Goal: Transaction & Acquisition: Purchase product/service

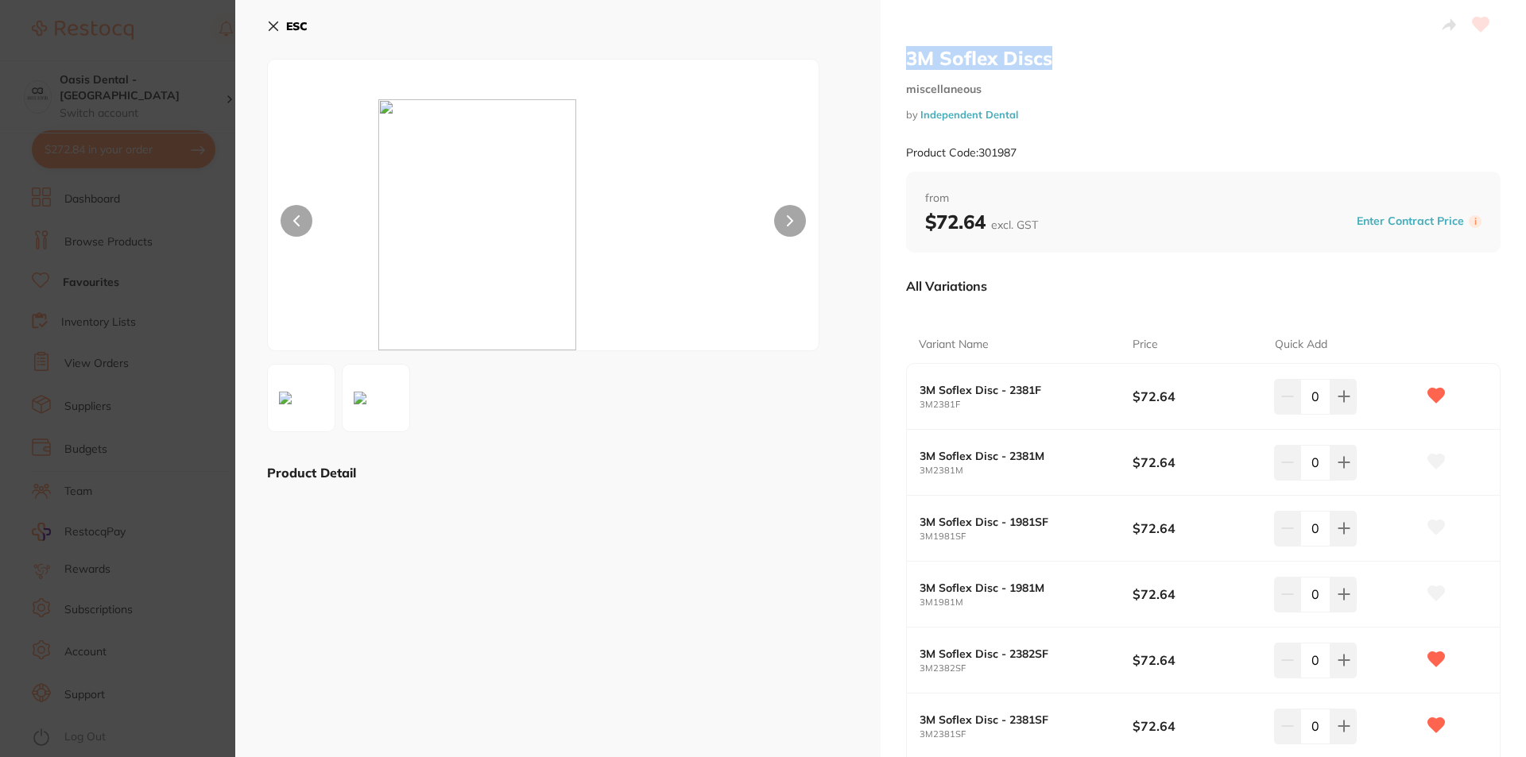
drag, startPoint x: 904, startPoint y: 64, endPoint x: 1046, endPoint y: 65, distance: 142.3
click at [1046, 65] on h2 "3M Soflex Discs" at bounding box center [1203, 58] width 594 height 24
copy h2 "3M Soflex Discs"
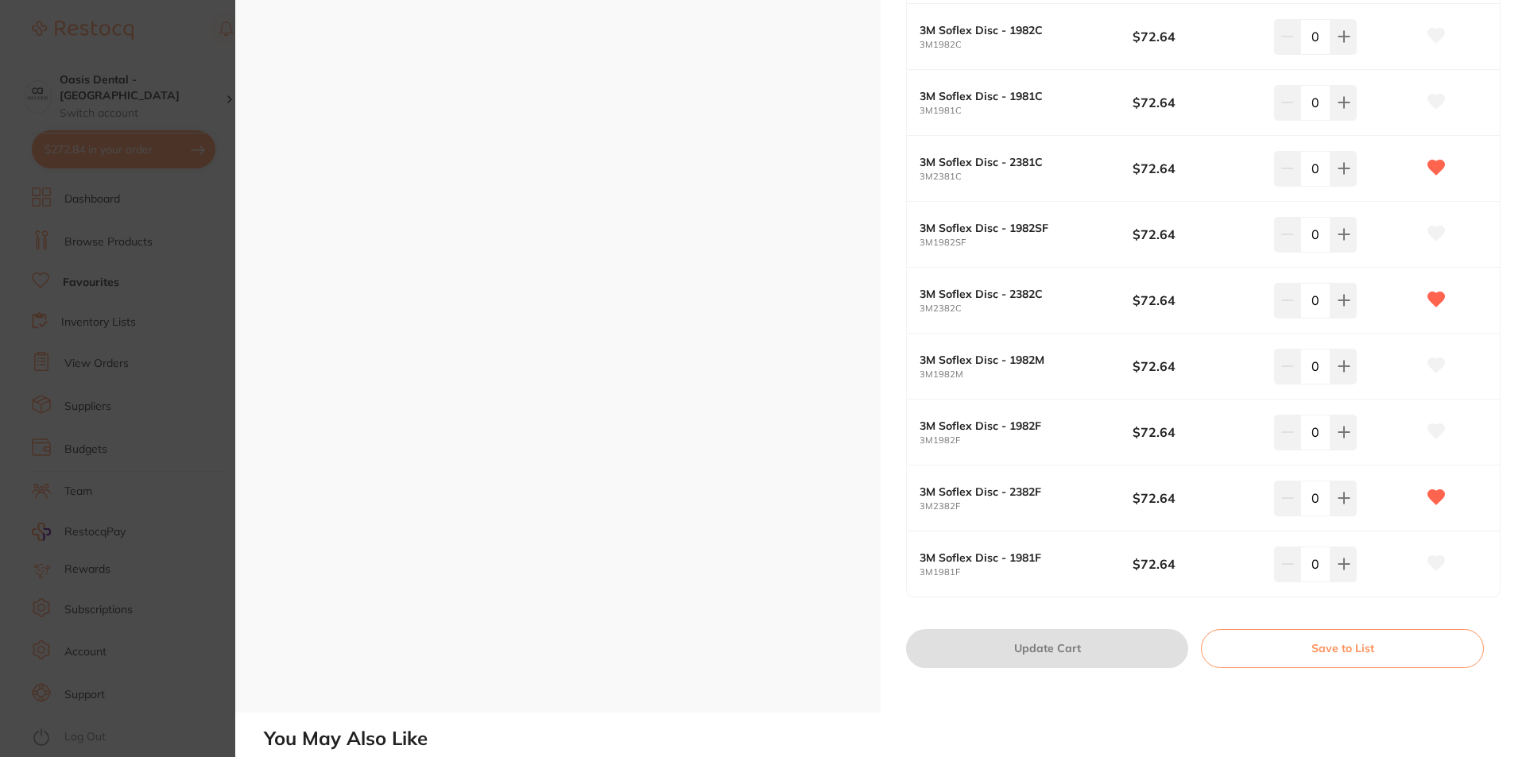
scroll to position [795, 0]
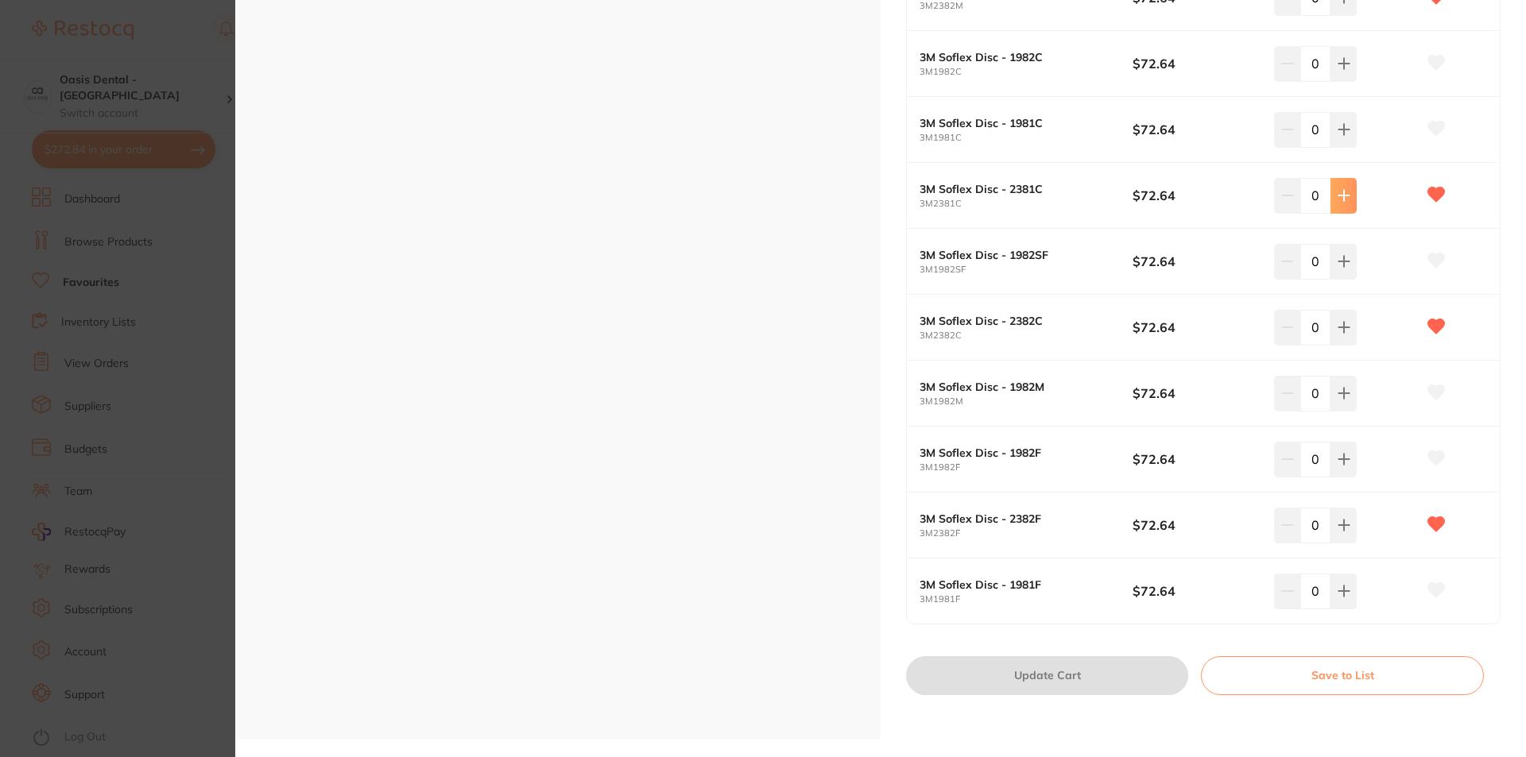
click at [1337, 207] on button at bounding box center [1343, 195] width 26 height 35
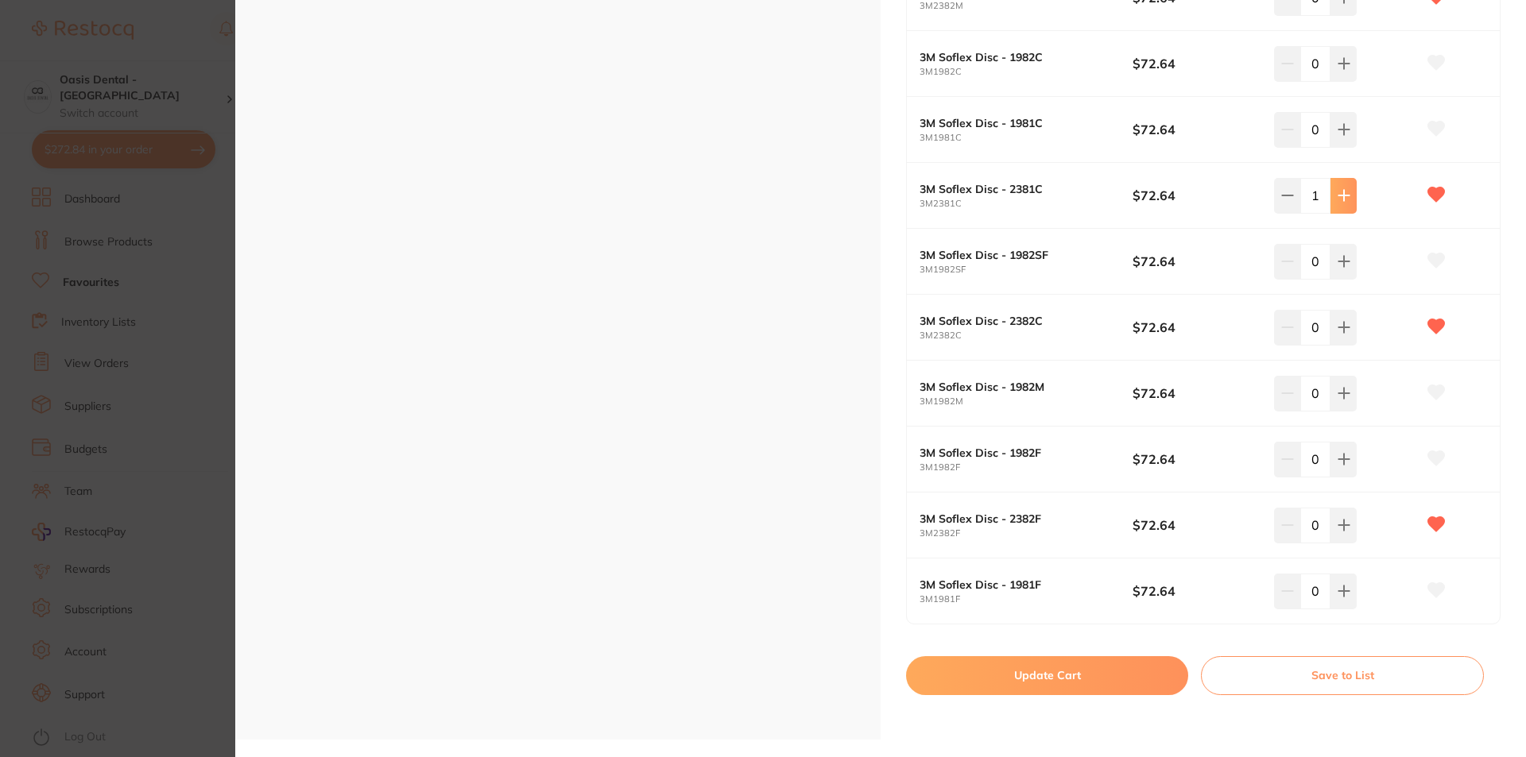
click at [1337, 207] on button at bounding box center [1343, 195] width 26 height 35
type input "2"
click at [1346, 333] on icon at bounding box center [1343, 327] width 13 height 13
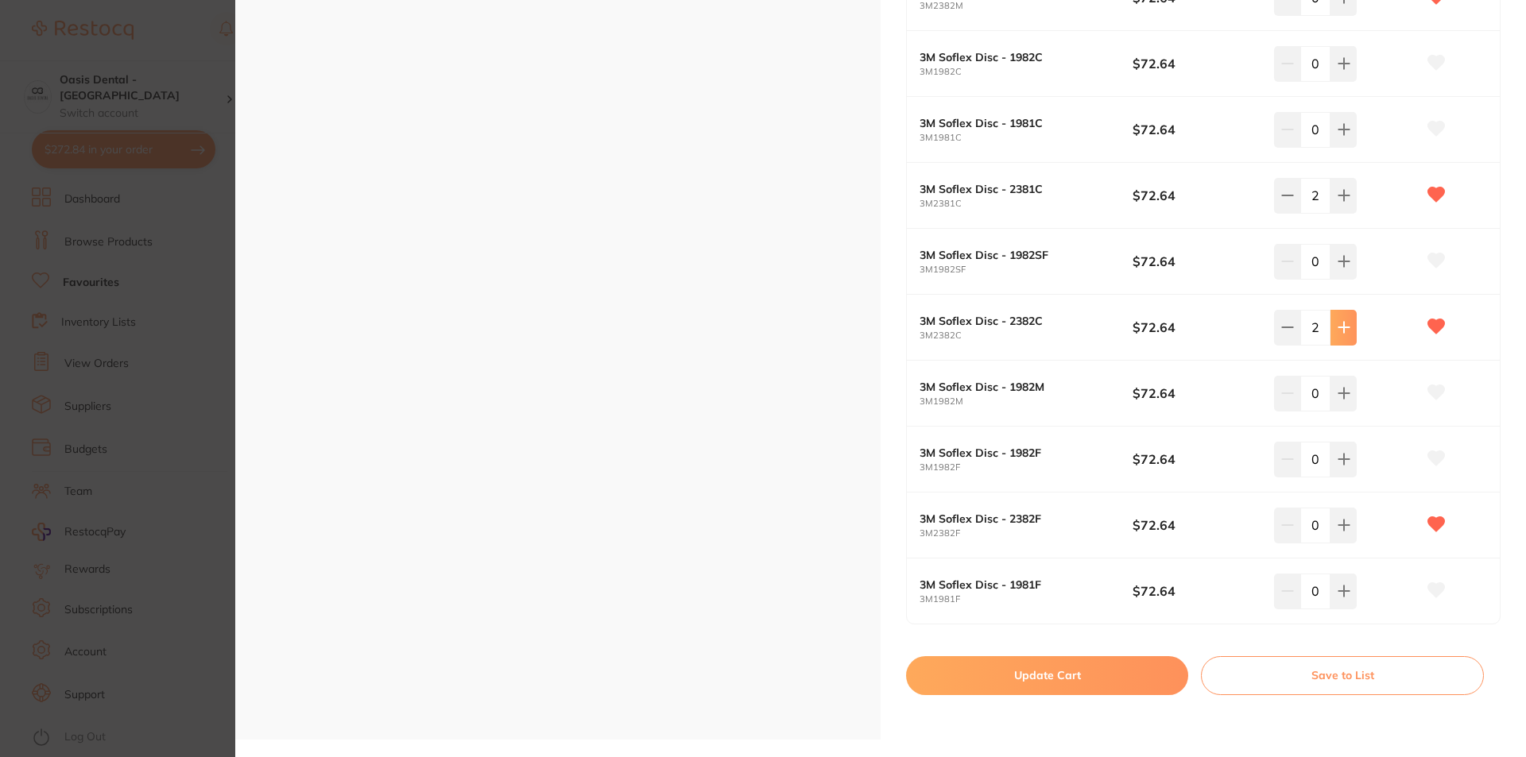
click at [1346, 333] on icon at bounding box center [1343, 327] width 13 height 13
type input "3"
click at [1038, 682] on button "Update Cart" at bounding box center [1047, 675] width 282 height 38
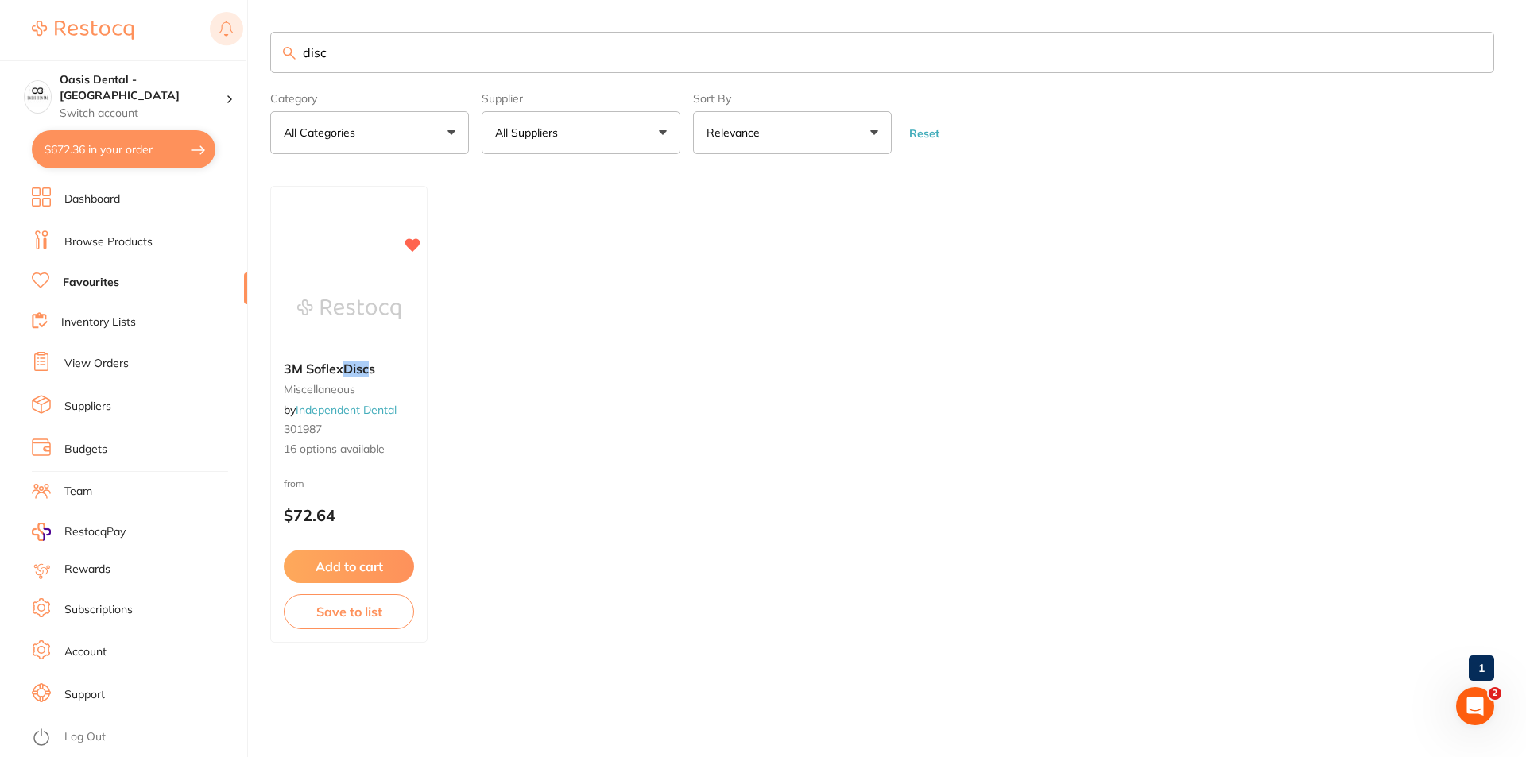
drag, startPoint x: 349, startPoint y: 61, endPoint x: 240, endPoint y: 36, distance: 111.8
click at [240, 36] on div "$672.36 Oasis Dental - West End Switch account Oasis Dental - [GEOGRAPHIC_DATA]…" at bounding box center [763, 378] width 1526 height 757
click at [134, 239] on link "Browse Products" at bounding box center [108, 242] width 88 height 16
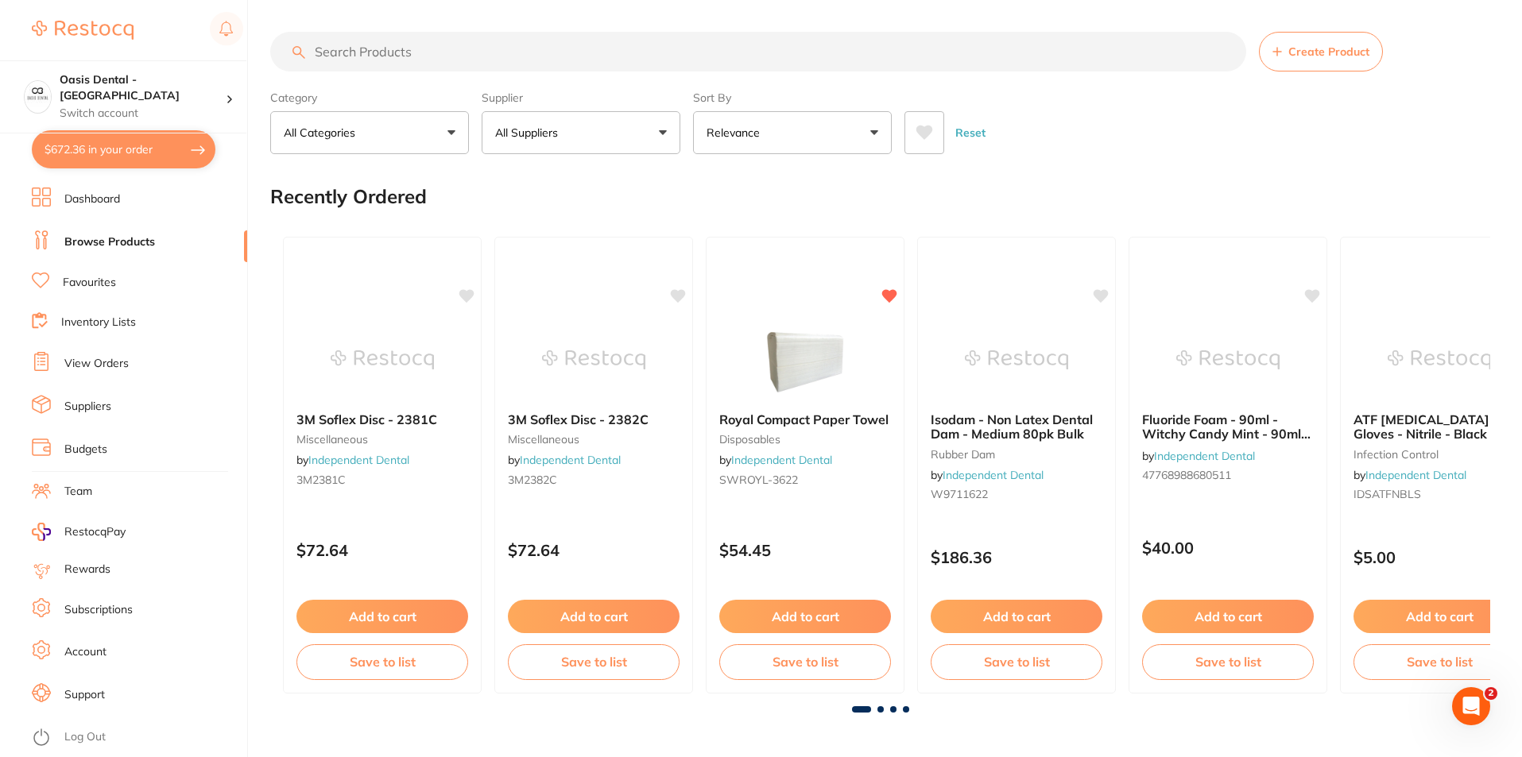
click at [397, 54] on input "search" at bounding box center [758, 52] width 976 height 40
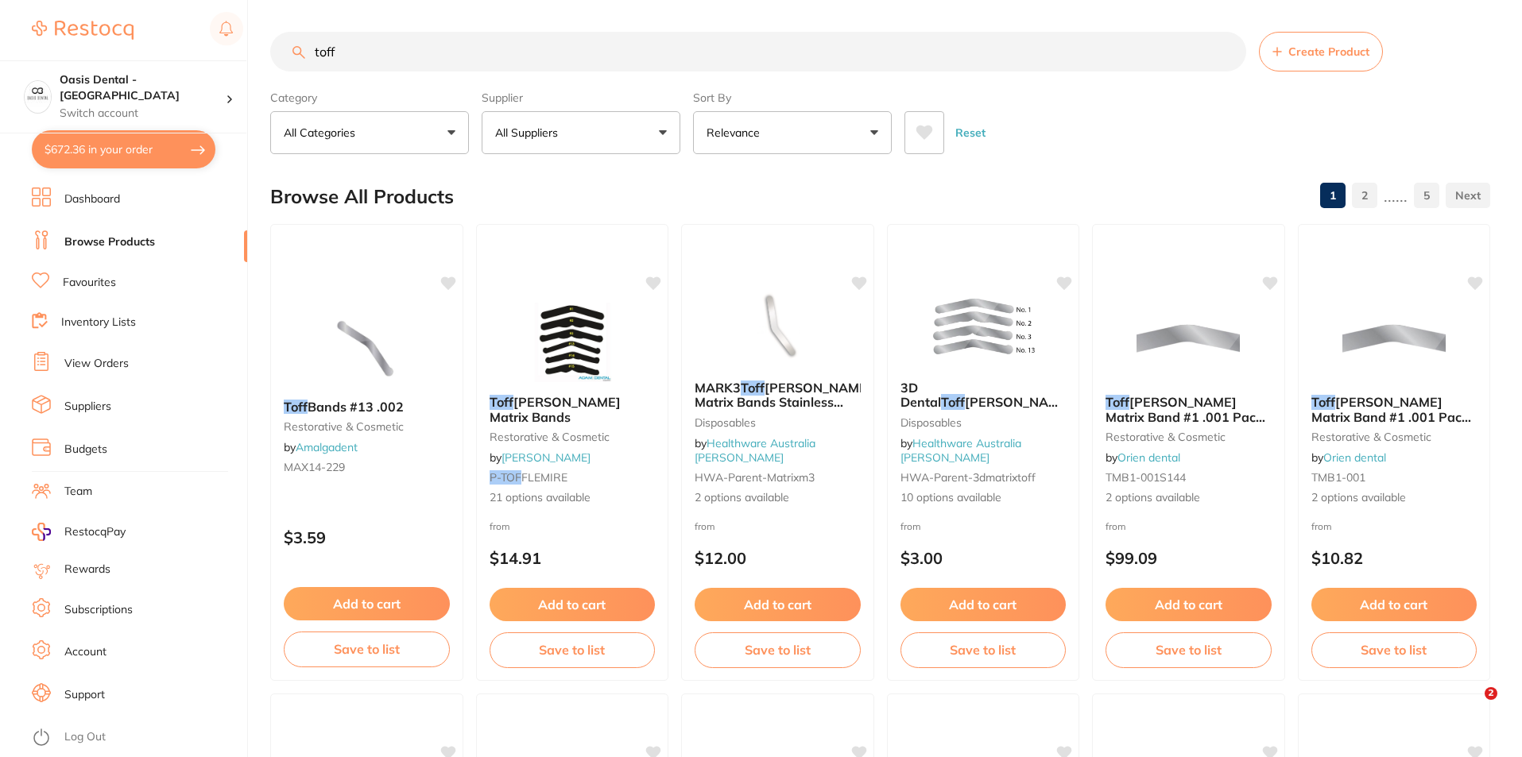
type input "toff"
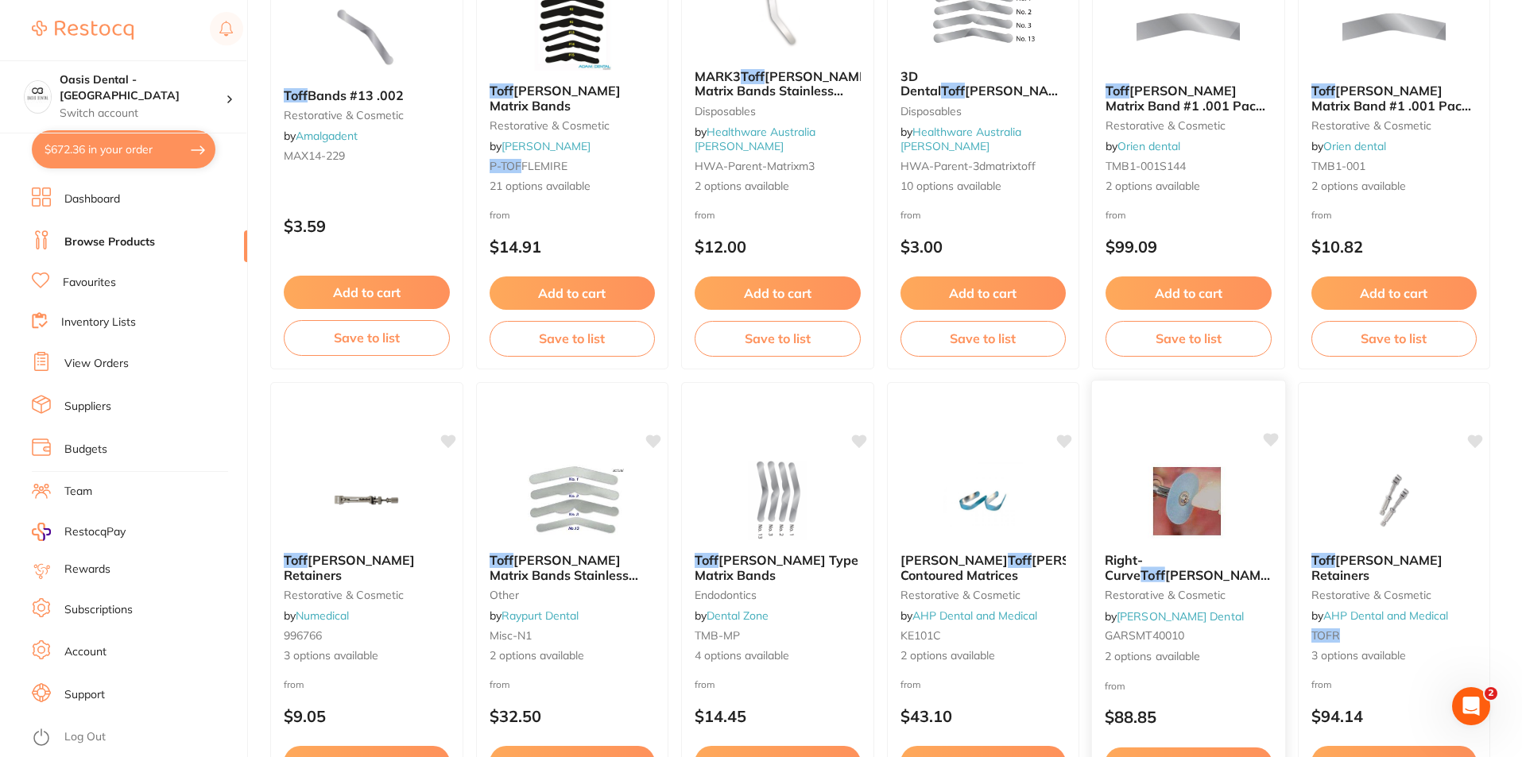
scroll to position [318, 0]
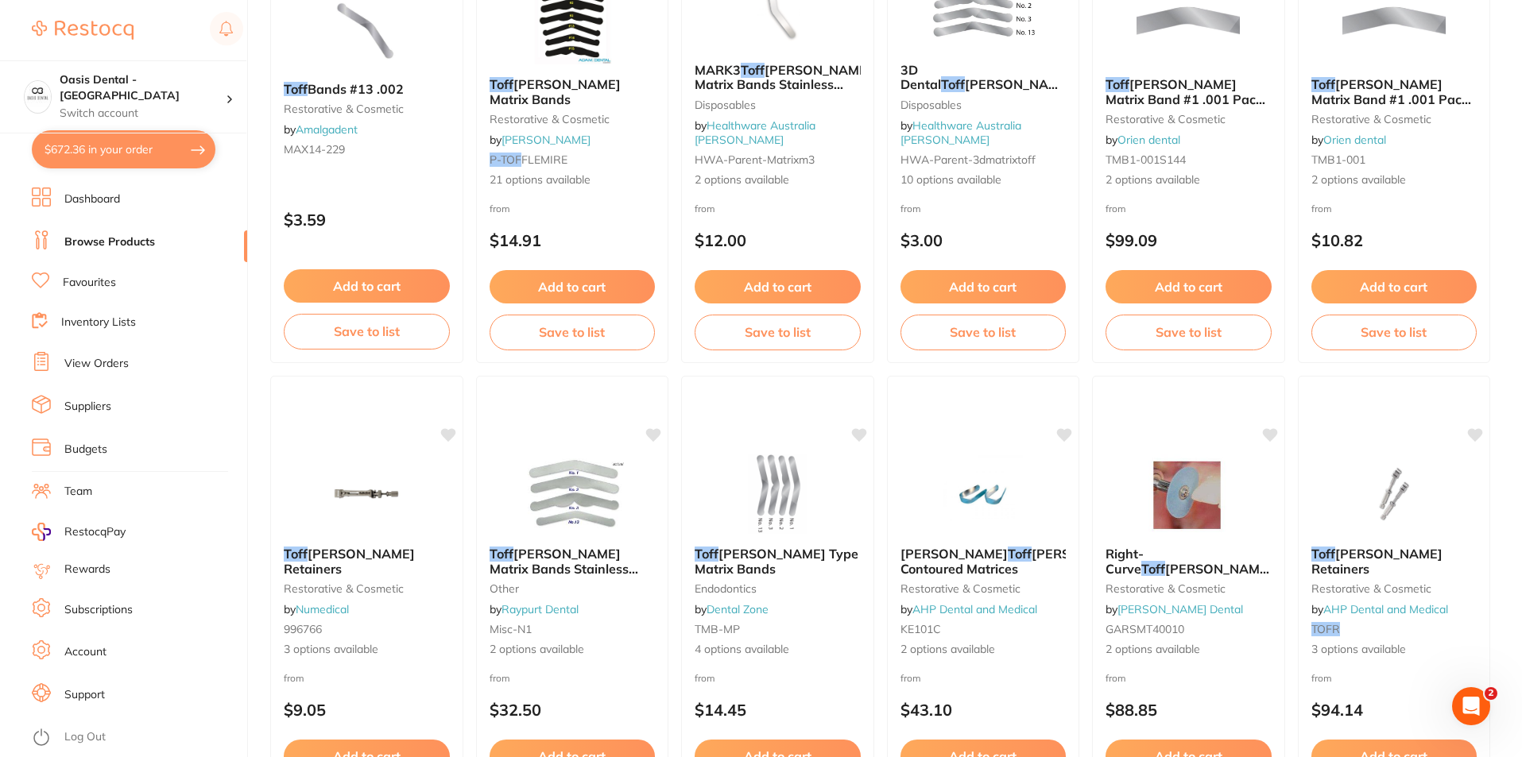
click at [108, 289] on link "Favourites" at bounding box center [89, 283] width 53 height 16
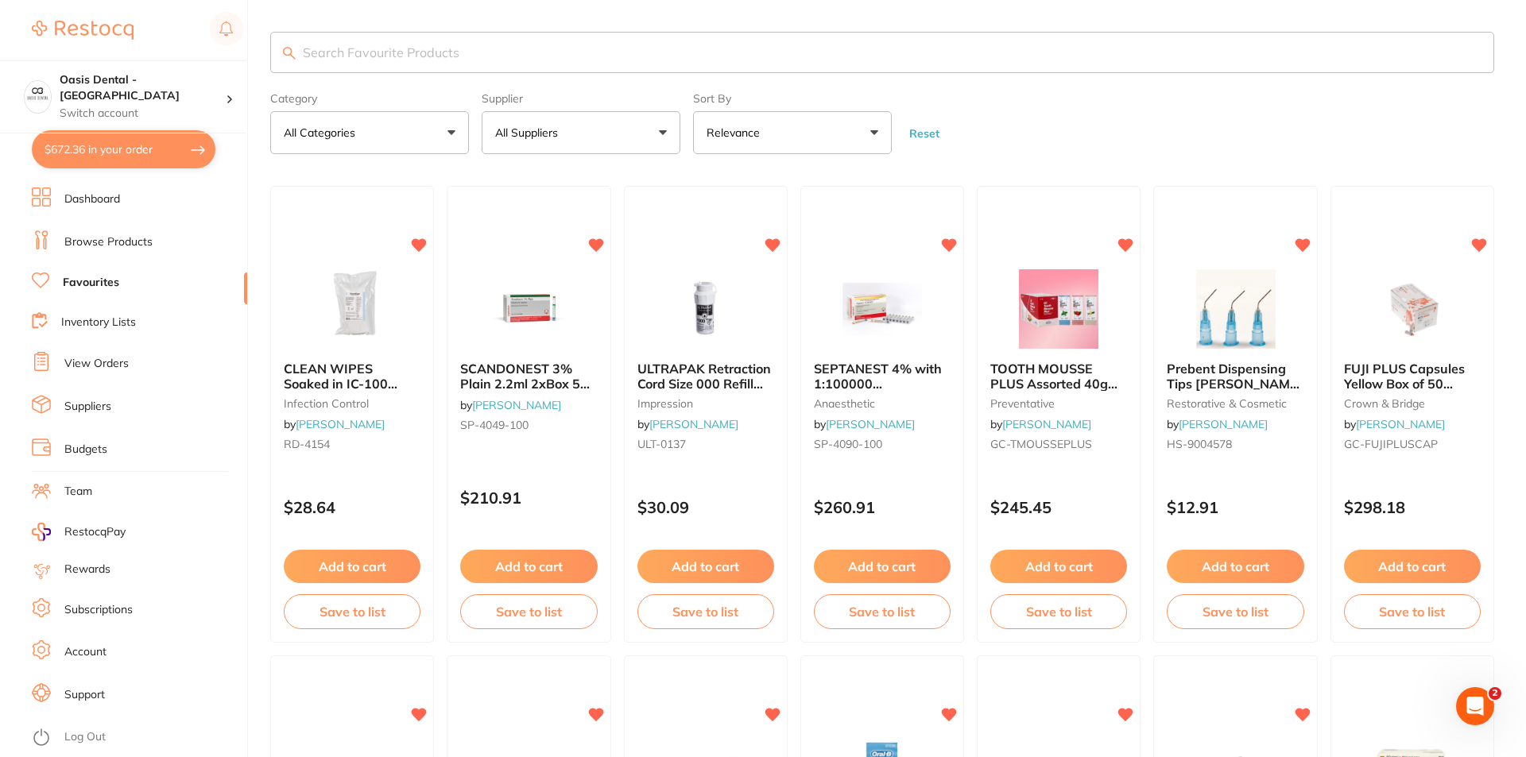
click at [473, 45] on input "search" at bounding box center [882, 52] width 1224 height 41
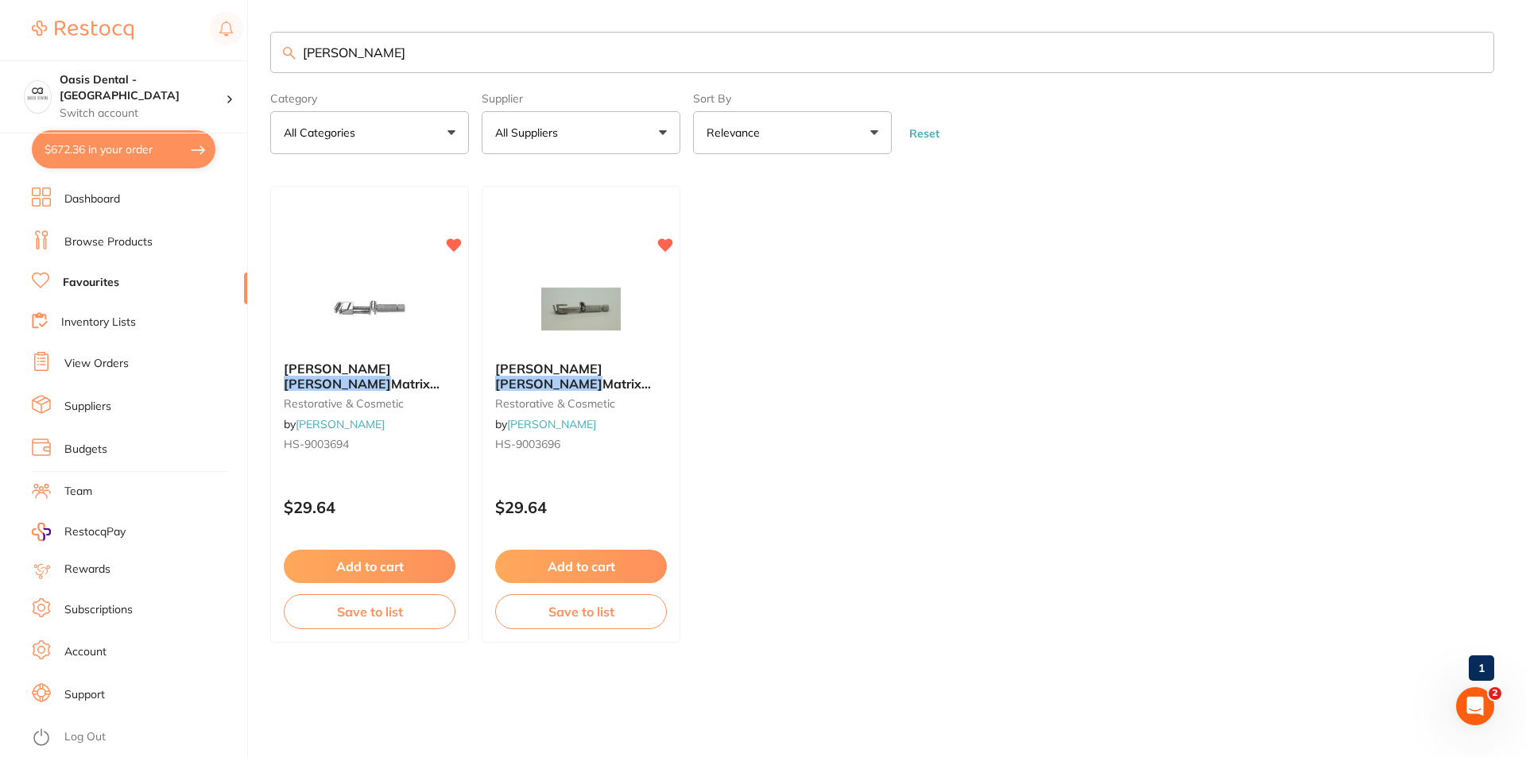
click at [417, 59] on input "[PERSON_NAME]" at bounding box center [882, 52] width 1224 height 41
type input "[PERSON_NAME] ban"
